Goal: Task Accomplishment & Management: Manage account settings

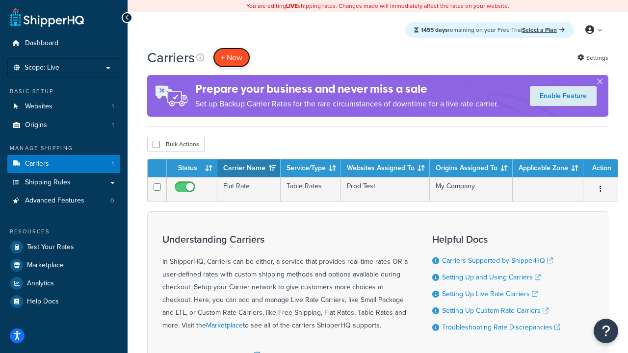
click at [232, 57] on button "+ New" at bounding box center [231, 58] width 37 height 20
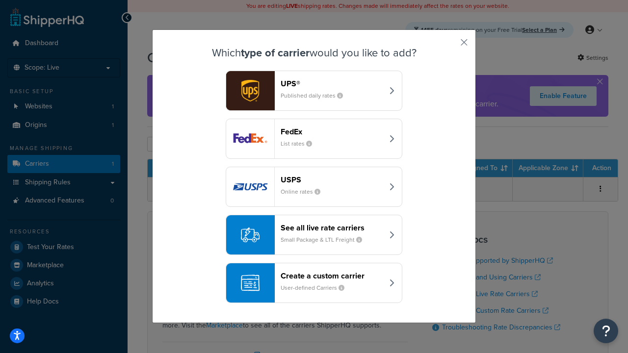
click at [332, 132] on header "FedEx" at bounding box center [332, 131] width 103 height 9
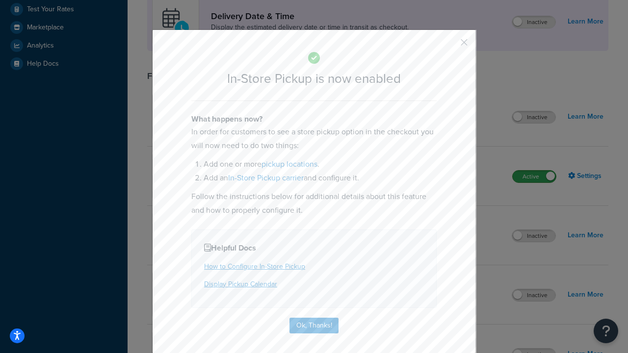
scroll to position [275, 0]
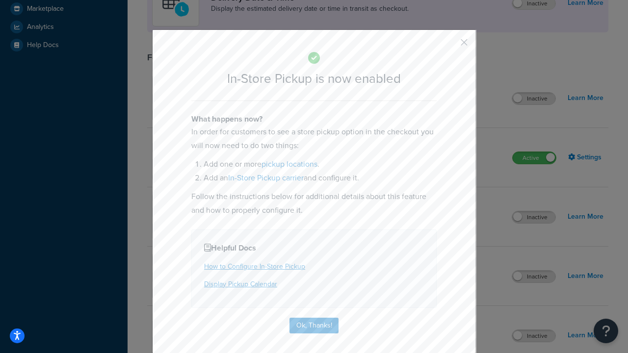
click at [450, 46] on button "button" at bounding box center [450, 46] width 2 height 2
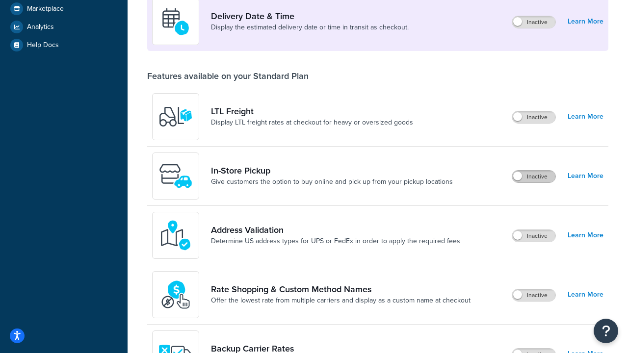
scroll to position [238, 0]
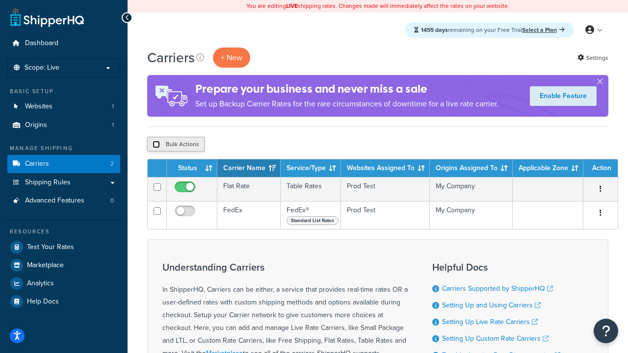
click at [156, 145] on input "checkbox" at bounding box center [156, 144] width 7 height 7
checkbox input "true"
click at [264, 145] on button "Delete" at bounding box center [262, 144] width 34 height 15
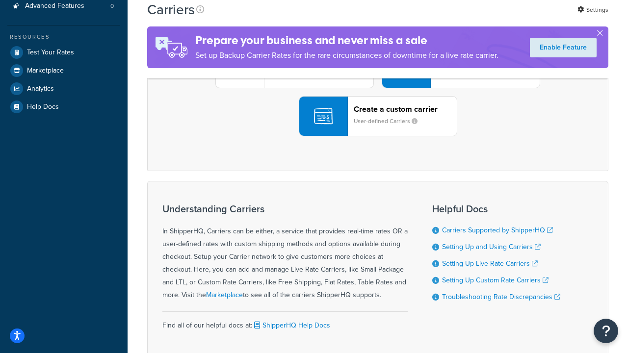
click at [378, 136] on div "UPS® Published daily rates FedEx List rates USPS Online rates See all live rate…" at bounding box center [378, 68] width 441 height 136
click at [378, 128] on div "Create a custom carrier User-defined Carriers" at bounding box center [405, 117] width 103 height 24
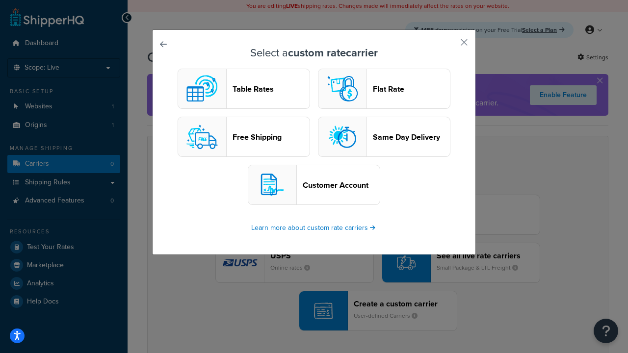
click at [244, 89] on header "Table Rates" at bounding box center [271, 88] width 77 height 9
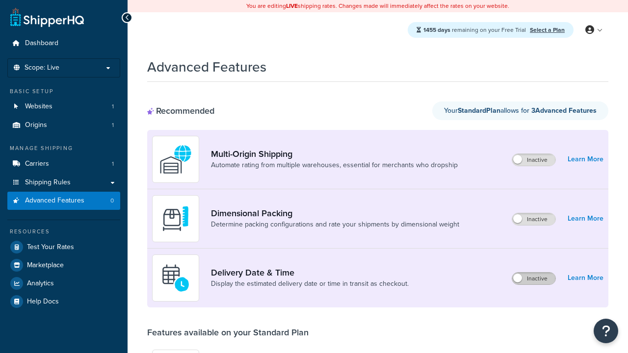
click at [534, 279] on label "Inactive" at bounding box center [533, 279] width 43 height 12
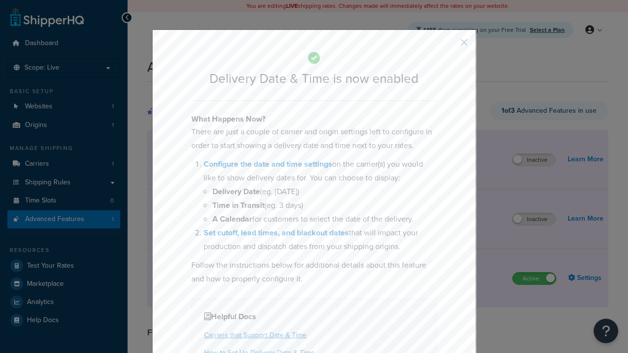
click at [450, 45] on button "button" at bounding box center [450, 46] width 2 height 2
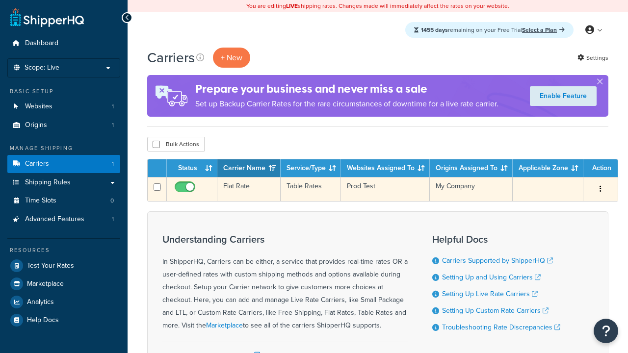
click at [249, 189] on td "Flat Rate" at bounding box center [248, 189] width 63 height 24
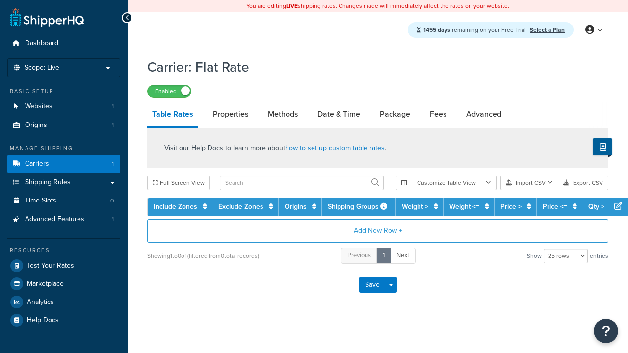
select select "25"
click at [339, 115] on link "Date & Time" at bounding box center [339, 115] width 53 height 24
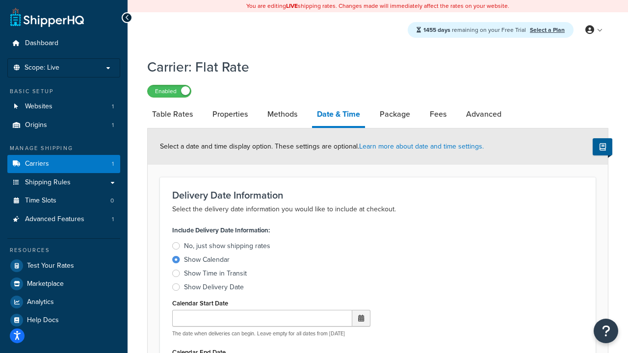
click at [207, 262] on div "Show Calendar" at bounding box center [207, 260] width 46 height 10
click at [0, 0] on input "Show Calendar" at bounding box center [0, 0] width 0 height 0
type input "07/29/2025"
type input "07/29/2026"
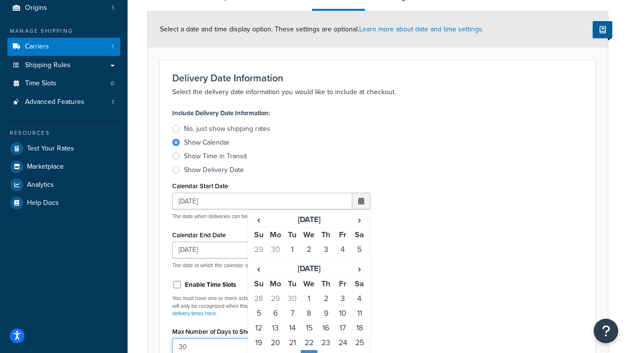
type input "30"
type input "11:00 AM"
type input "5"
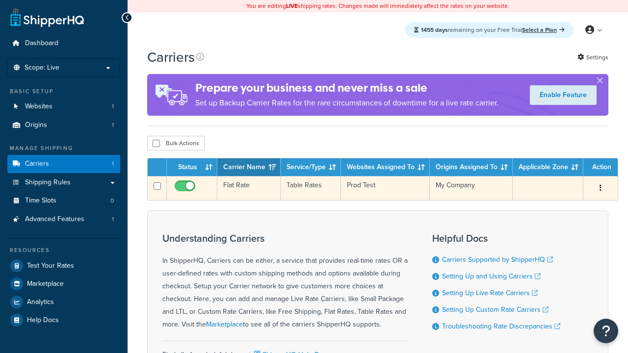
click at [249, 188] on td "Flat Rate" at bounding box center [248, 188] width 63 height 24
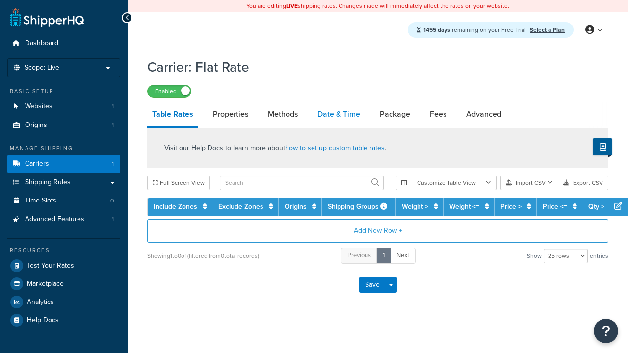
click at [339, 115] on link "Date & Time" at bounding box center [339, 115] width 53 height 24
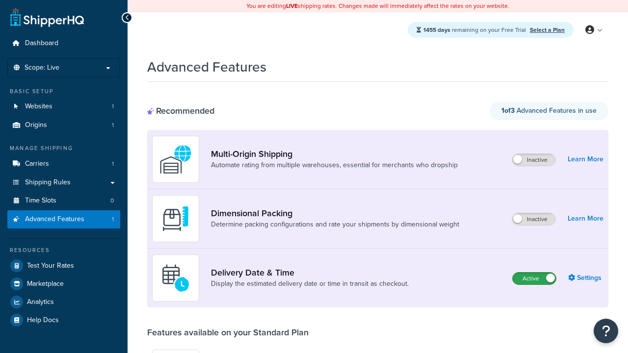
click at [534, 279] on label "Active" at bounding box center [534, 279] width 43 height 12
